Goal: Task Accomplishment & Management: Use online tool/utility

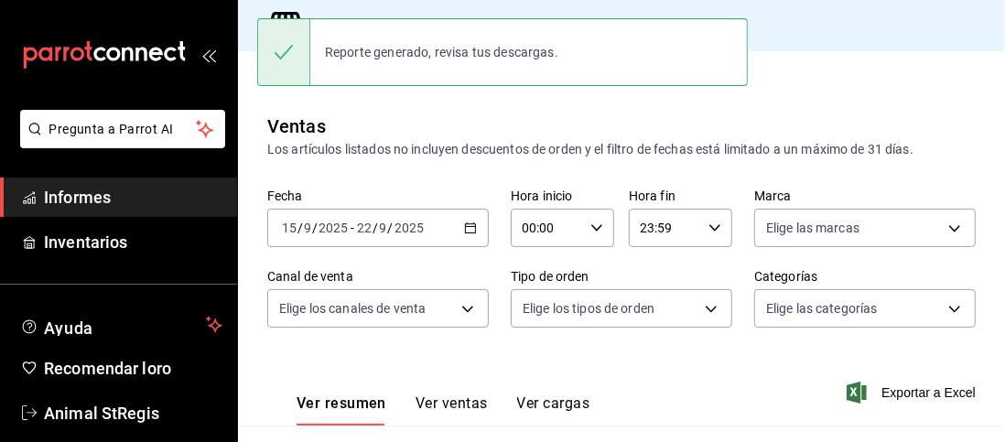
scroll to position [150, 0]
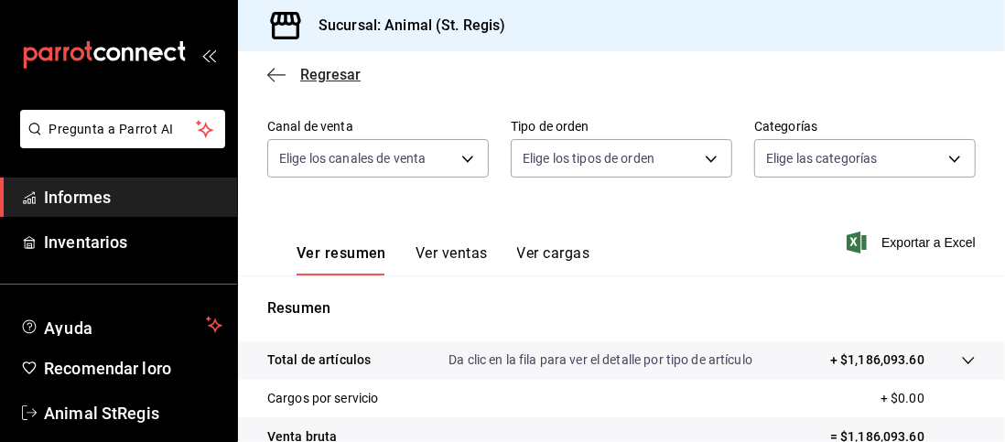
click at [280, 71] on icon "button" at bounding box center [276, 75] width 18 height 16
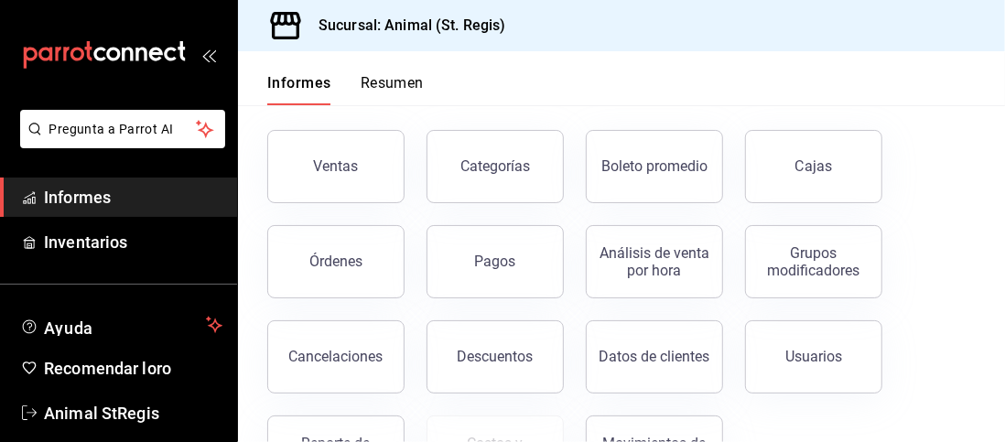
scroll to position [81, 0]
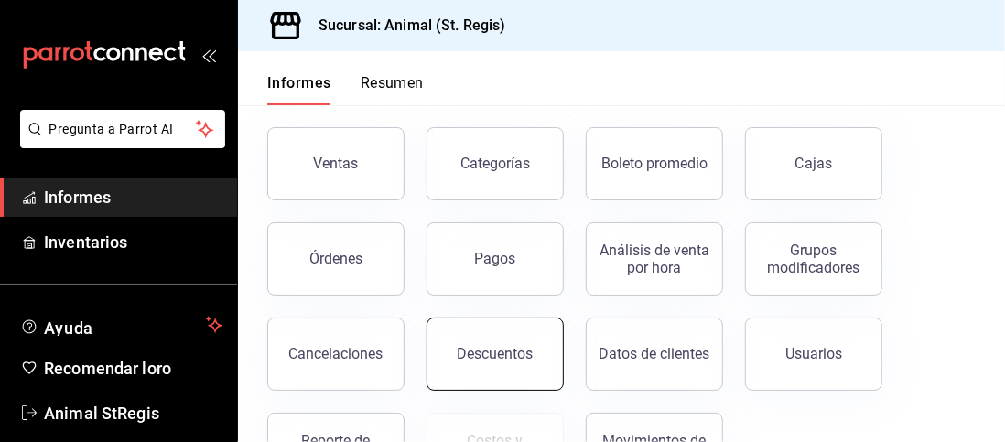
click at [534, 358] on button "Descuentos" at bounding box center [494, 354] width 137 height 73
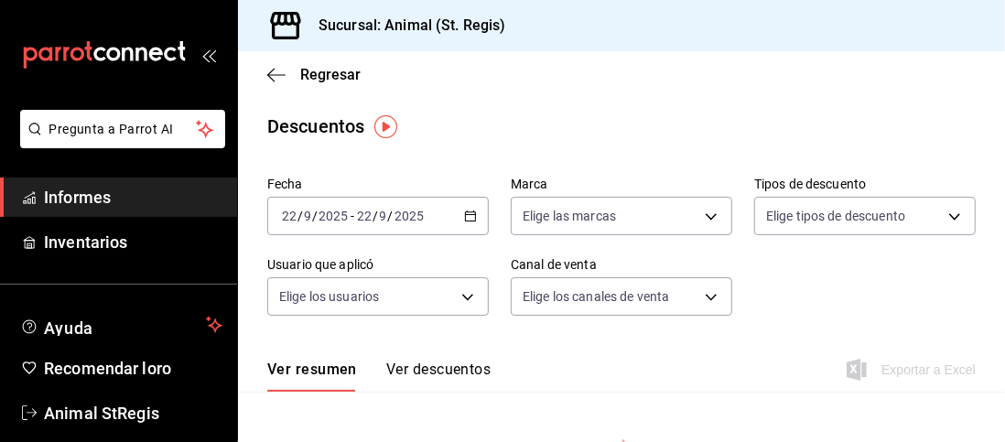
click at [470, 219] on icon "button" at bounding box center [470, 216] width 13 height 13
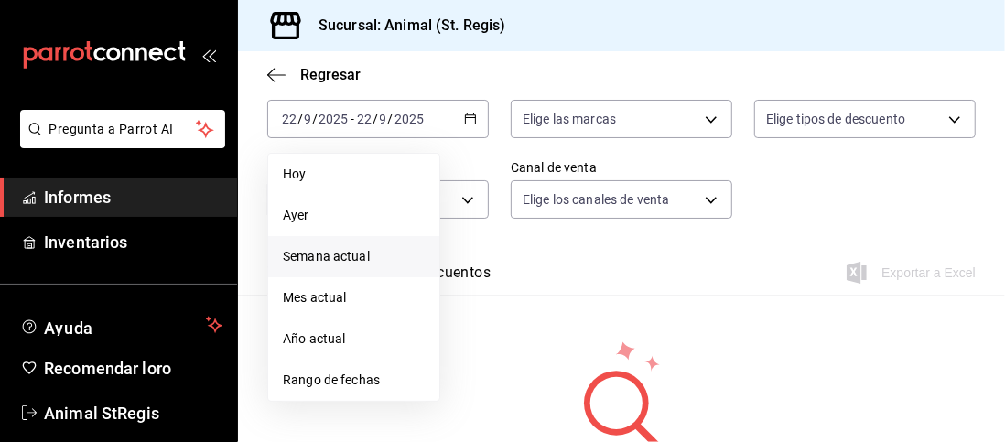
scroll to position [99, 0]
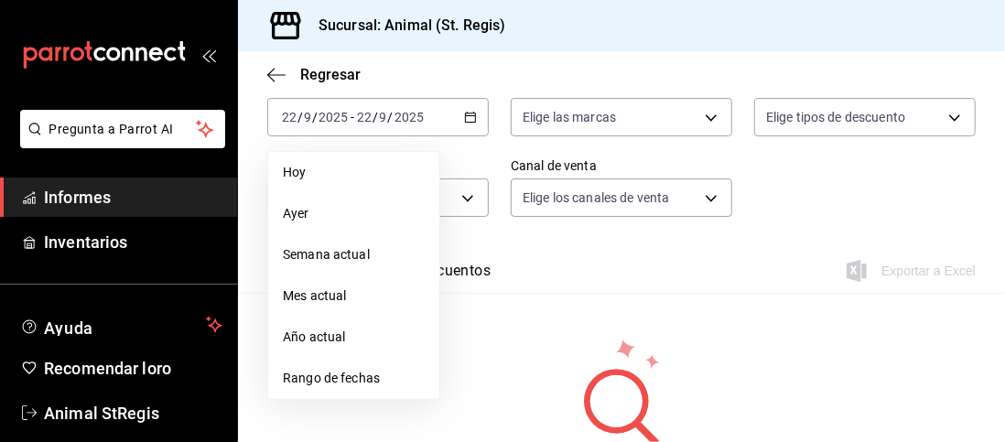
click at [343, 382] on font "Rango de fechas" at bounding box center [331, 378] width 97 height 15
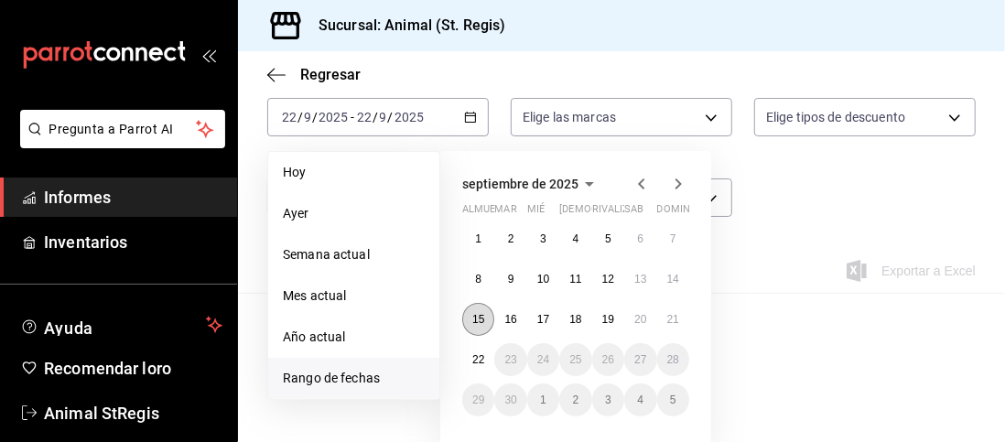
click at [472, 321] on font "15" at bounding box center [478, 319] width 12 height 13
click at [483, 354] on font "22" at bounding box center [478, 359] width 12 height 13
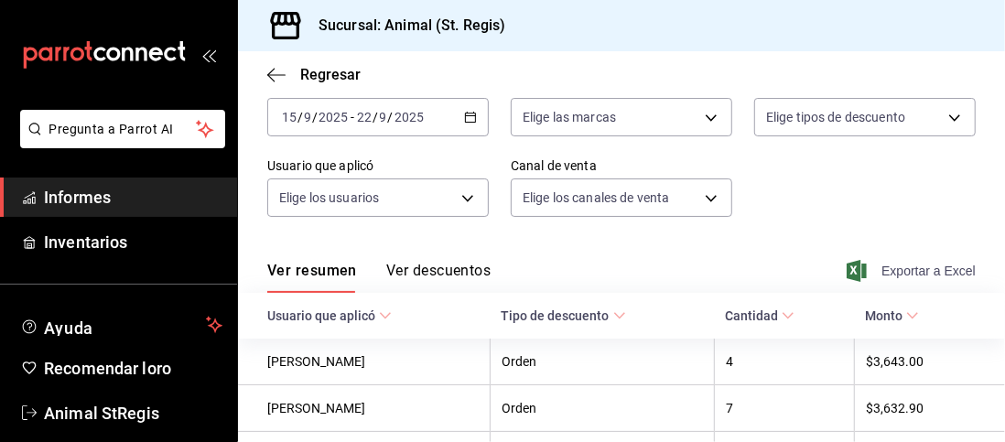
click at [881, 275] on font "Exportar a Excel" at bounding box center [928, 271] width 94 height 15
